Goal: Navigation & Orientation: Understand site structure

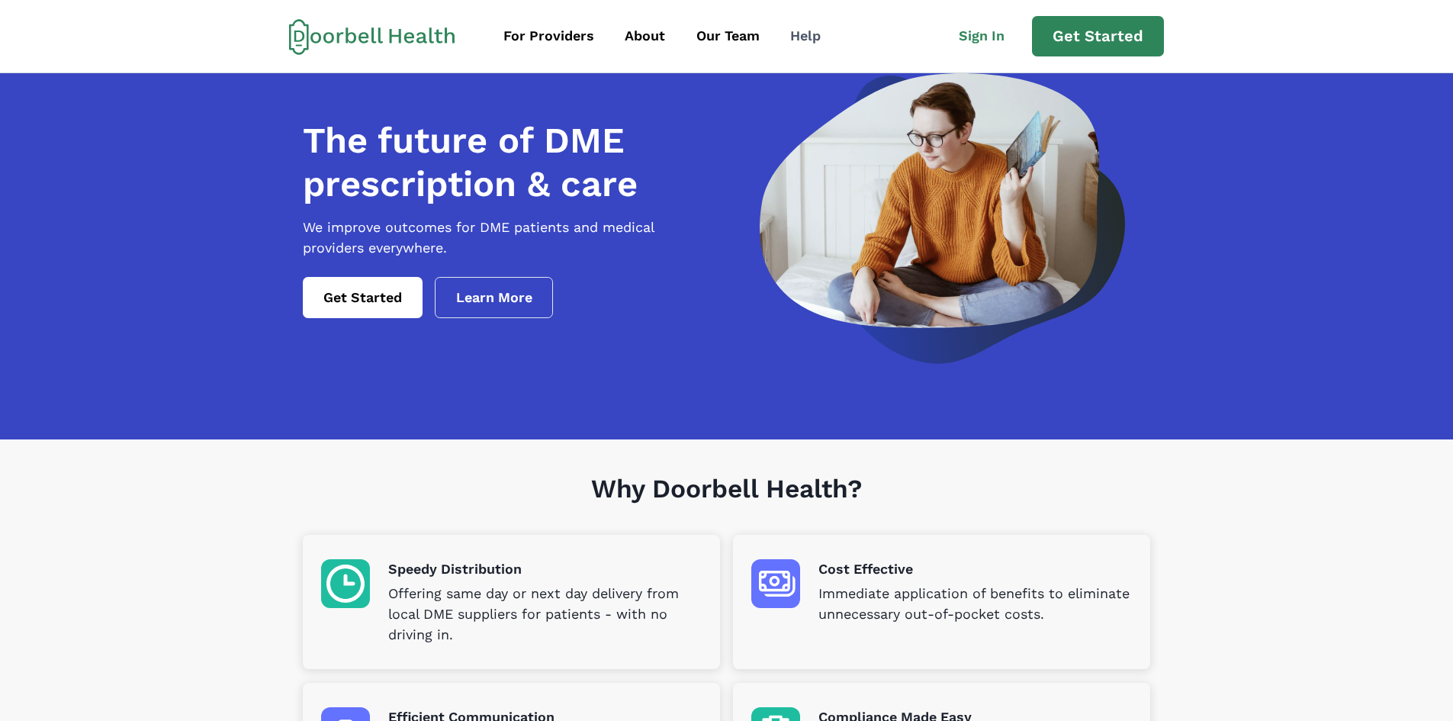
click at [806, 43] on div "Help" at bounding box center [805, 36] width 31 height 21
click at [643, 34] on div "About" at bounding box center [645, 36] width 40 height 21
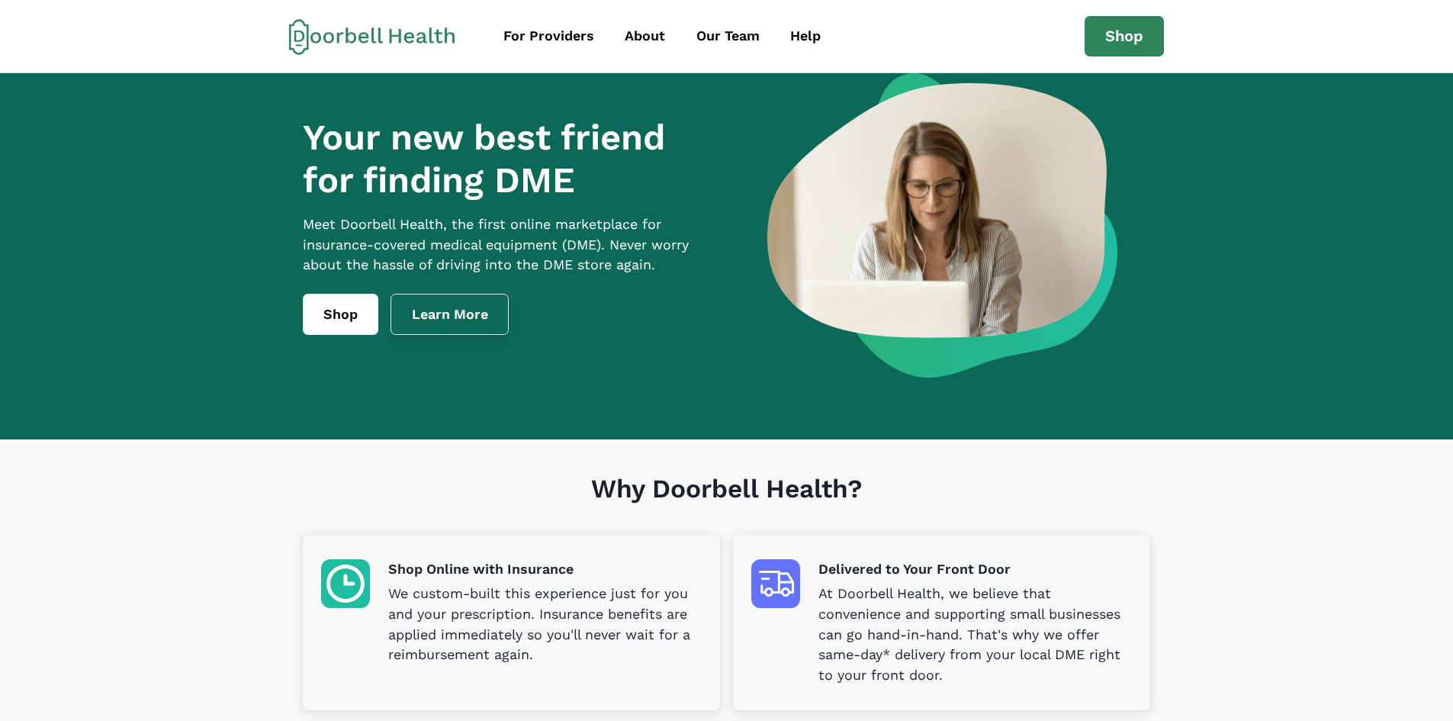
click at [483, 335] on link "Learn More" at bounding box center [449, 314] width 119 height 41
click at [737, 43] on div "Our Team" at bounding box center [727, 36] width 63 height 21
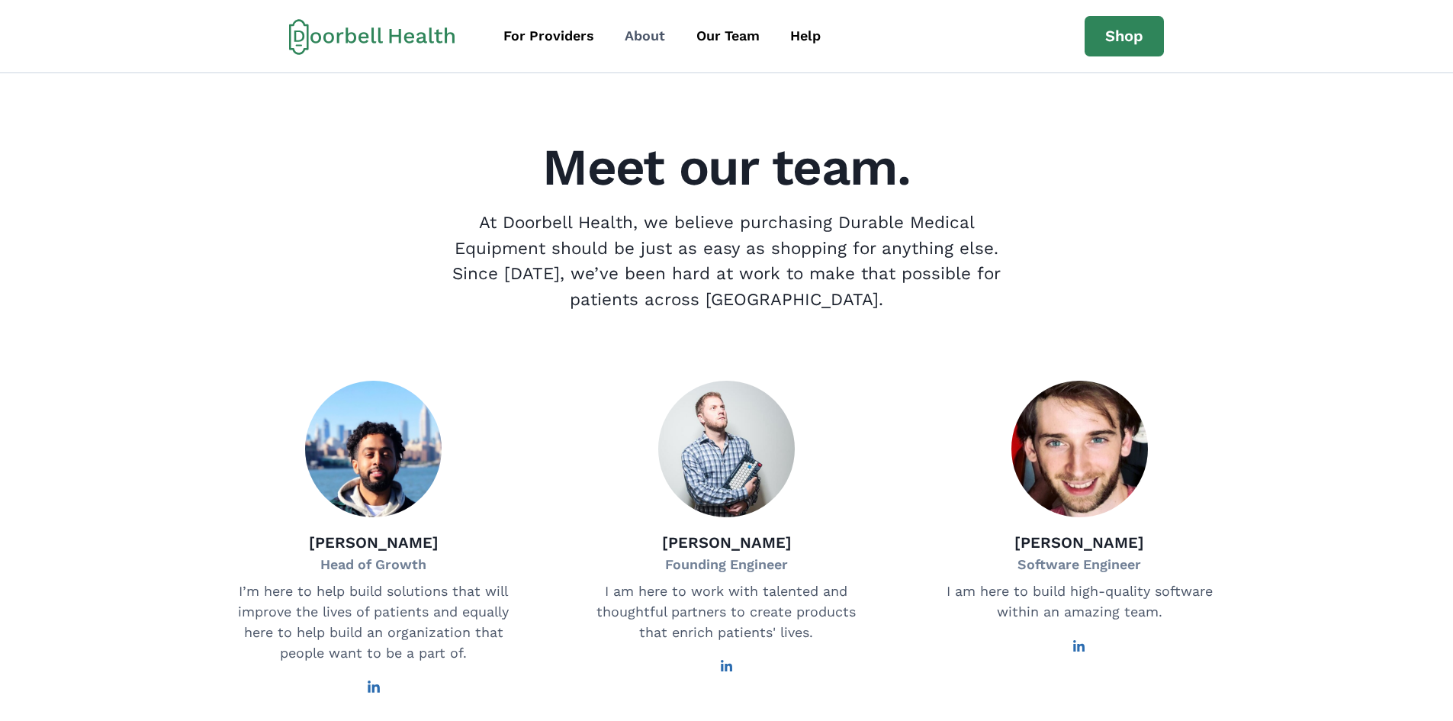
click at [633, 52] on link "About" at bounding box center [645, 36] width 68 height 34
